Goal: Information Seeking & Learning: Learn about a topic

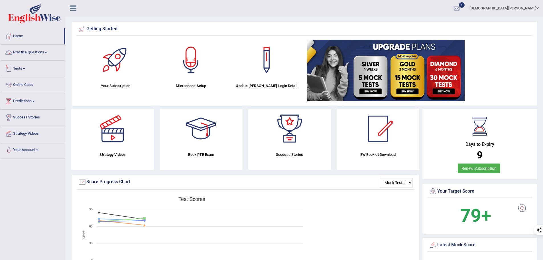
click at [40, 51] on link "Practice Questions" at bounding box center [32, 51] width 65 height 14
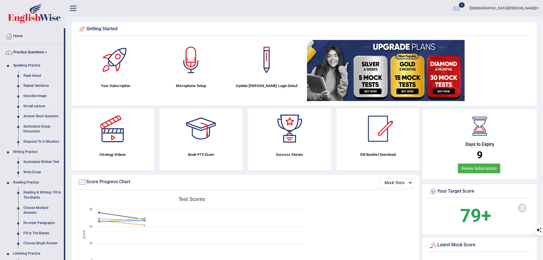
click at [36, 95] on link "Describe Image" at bounding box center [42, 96] width 43 height 10
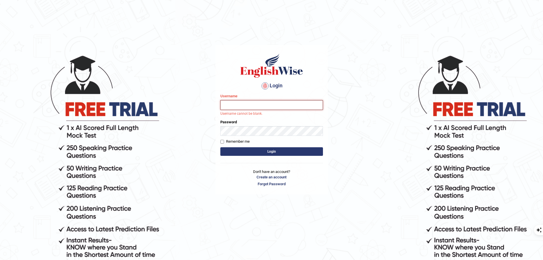
type input "uakhter30"
click at [281, 151] on button "Login" at bounding box center [271, 151] width 103 height 9
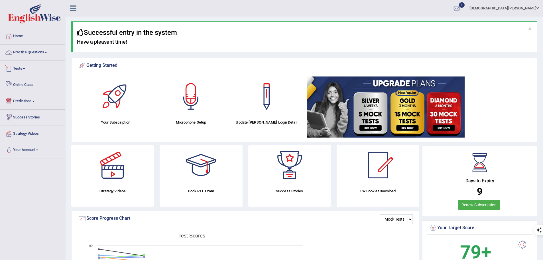
click at [34, 54] on link "Practice Questions" at bounding box center [32, 51] width 65 height 14
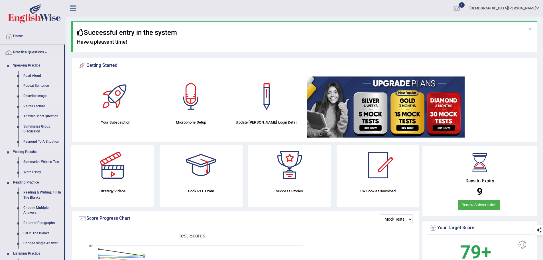
click at [35, 95] on link "Describe Image" at bounding box center [42, 96] width 43 height 10
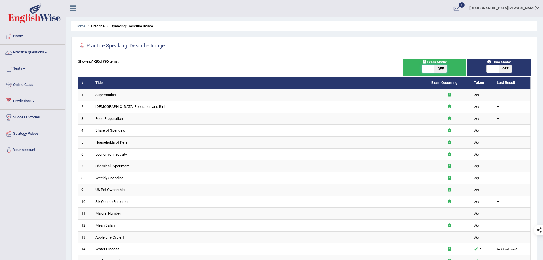
click at [432, 68] on span at bounding box center [428, 69] width 13 height 8
checkbox input "true"
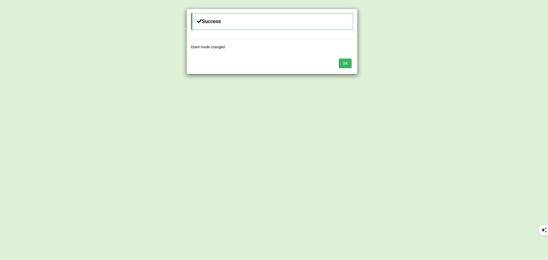
click at [344, 62] on button "OK" at bounding box center [344, 63] width 13 height 10
click at [340, 61] on button "OK" at bounding box center [344, 63] width 13 height 10
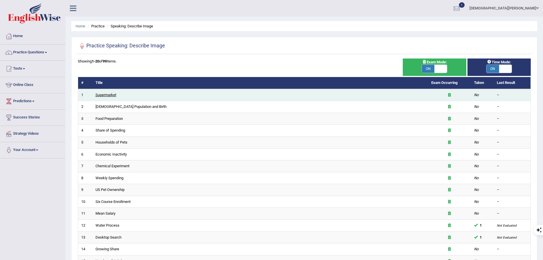
click at [110, 93] on link "Supermarket" at bounding box center [106, 95] width 21 height 4
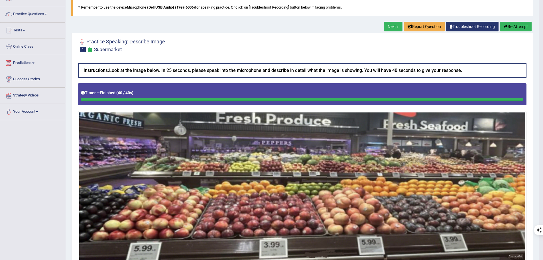
scroll to position [28, 0]
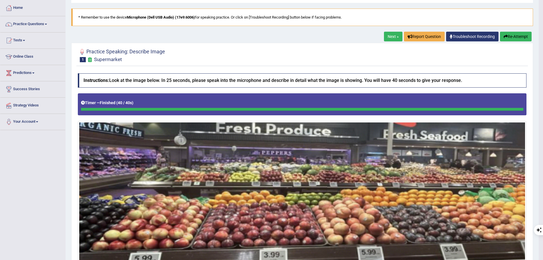
click at [521, 35] on button "Re-Attempt" at bounding box center [516, 37] width 32 height 10
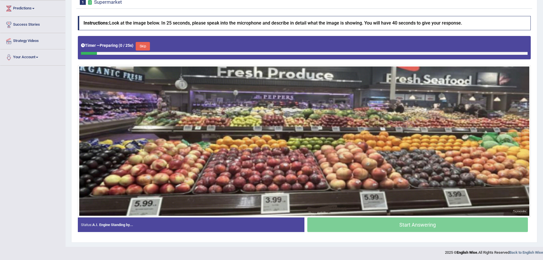
scroll to position [94, 0]
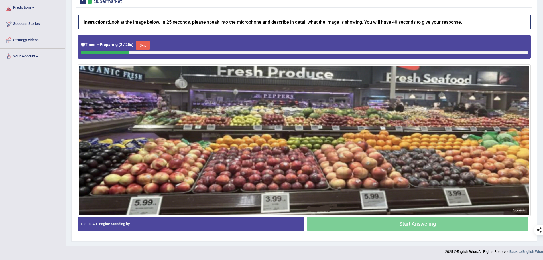
click at [144, 44] on button "Skip" at bounding box center [143, 45] width 14 height 9
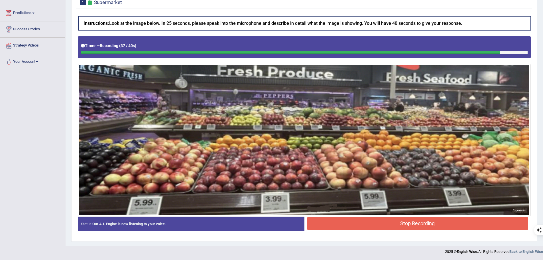
click at [395, 224] on button "Stop Recording" at bounding box center [417, 223] width 221 height 13
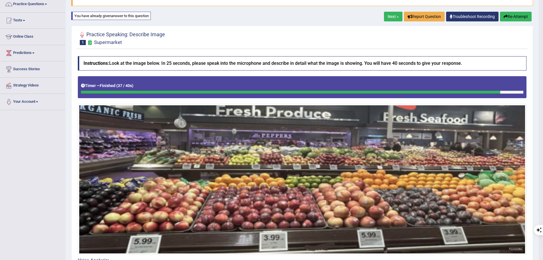
scroll to position [0, 0]
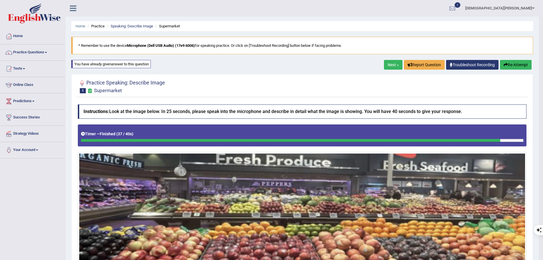
click at [396, 65] on link "Next »" at bounding box center [393, 65] width 19 height 10
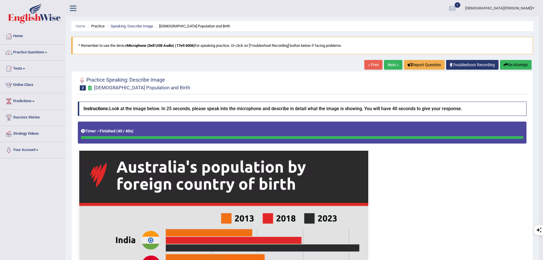
click at [523, 65] on button "Re-Attempt" at bounding box center [516, 65] width 32 height 10
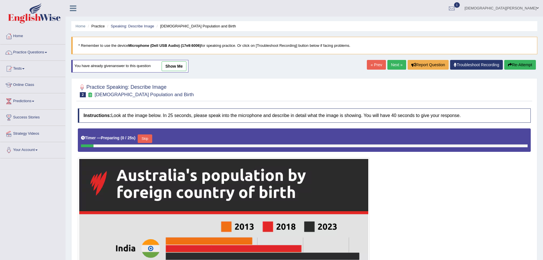
click at [157, 137] on div "Timer — Preparing ( 0 / 25s ) Skip" at bounding box center [304, 138] width 447 height 11
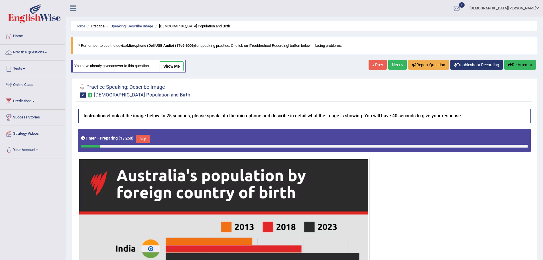
click at [153, 137] on div "Timer — Preparing ( 1 / 25s ) Skip" at bounding box center [304, 138] width 447 height 11
click at [144, 138] on button "Skip" at bounding box center [143, 139] width 14 height 9
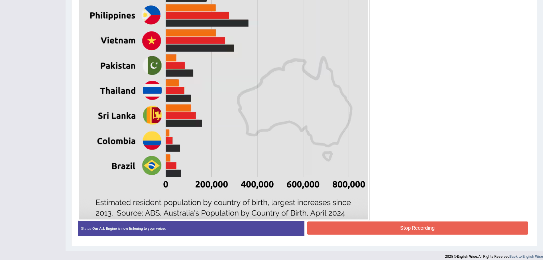
scroll to position [307, 0]
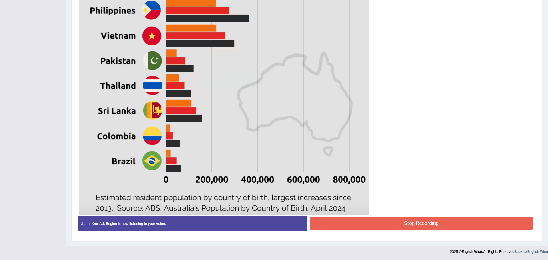
click at [0, 0] on blockquote "." at bounding box center [0, 0] width 0 height 0
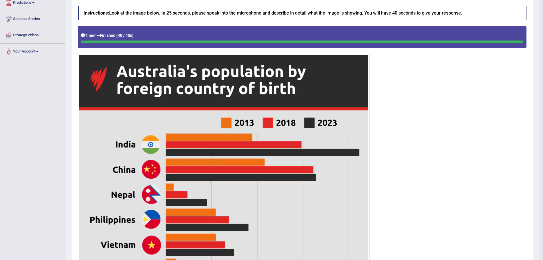
scroll to position [0, 0]
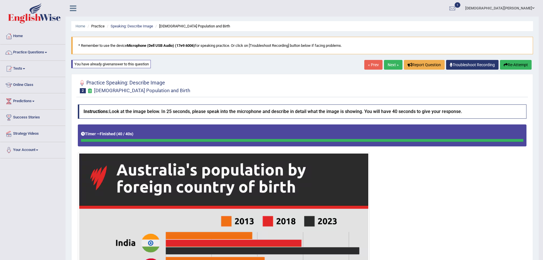
click at [390, 61] on link "Next »" at bounding box center [393, 65] width 19 height 10
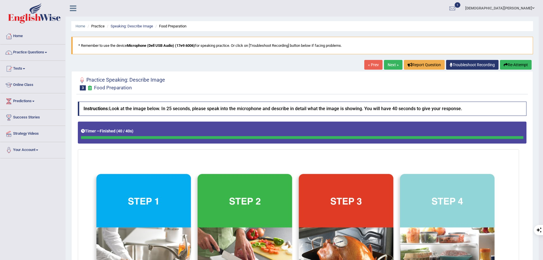
click at [389, 64] on link "Next »" at bounding box center [393, 65] width 19 height 10
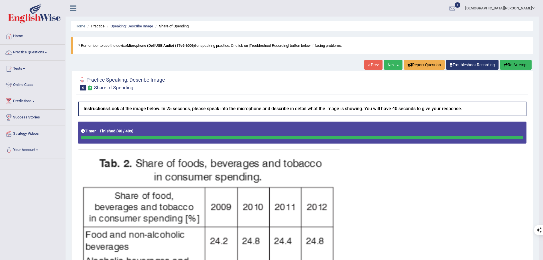
click at [396, 64] on link "Next »" at bounding box center [393, 65] width 19 height 10
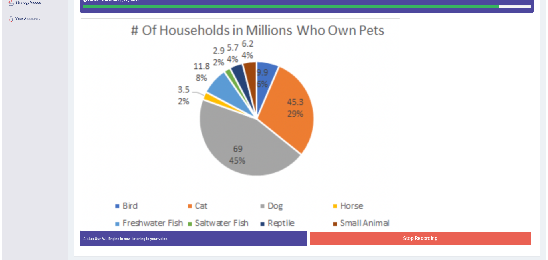
scroll to position [146, 0]
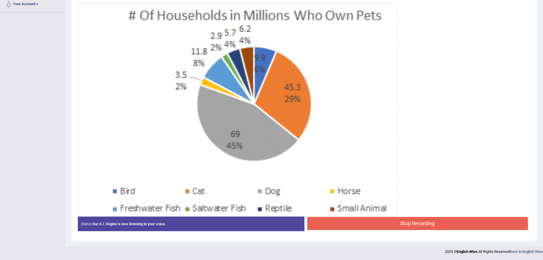
click at [403, 220] on button "Stop Recording" at bounding box center [417, 223] width 221 height 13
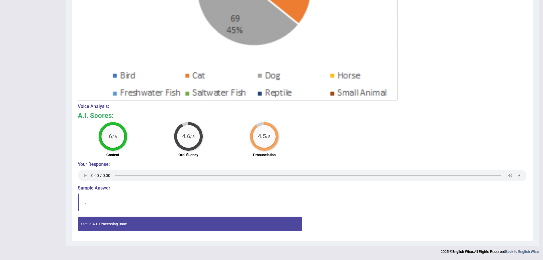
scroll to position [0, 0]
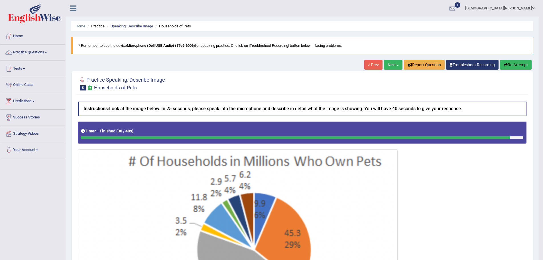
click at [393, 64] on link "Next »" at bounding box center [393, 65] width 19 height 10
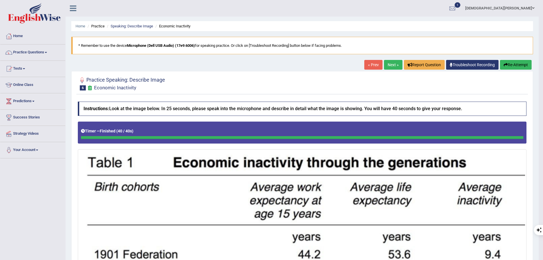
click at [386, 63] on link "Next »" at bounding box center [393, 65] width 19 height 10
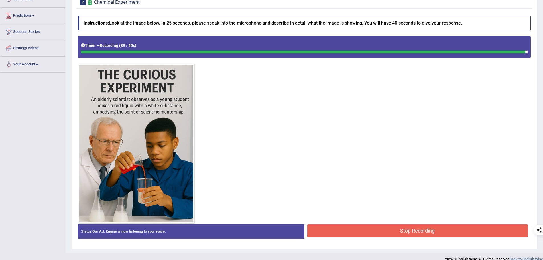
click at [415, 234] on button "Stop Recording" at bounding box center [417, 230] width 221 height 13
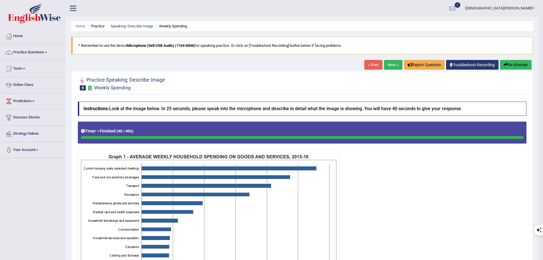
click at [513, 64] on button "Re-Attempt" at bounding box center [516, 65] width 32 height 10
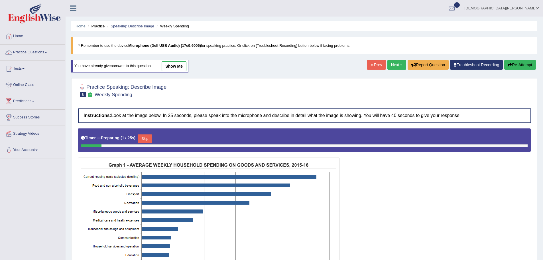
click at [144, 137] on button "Skip" at bounding box center [145, 138] width 14 height 9
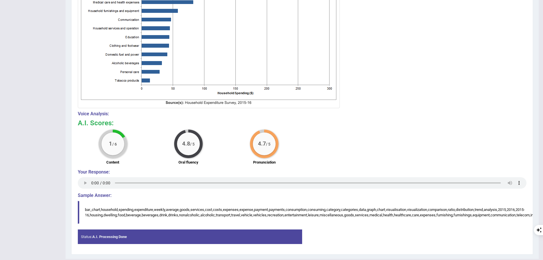
scroll to position [225, 0]
